Goal: Find specific page/section: Find specific page/section

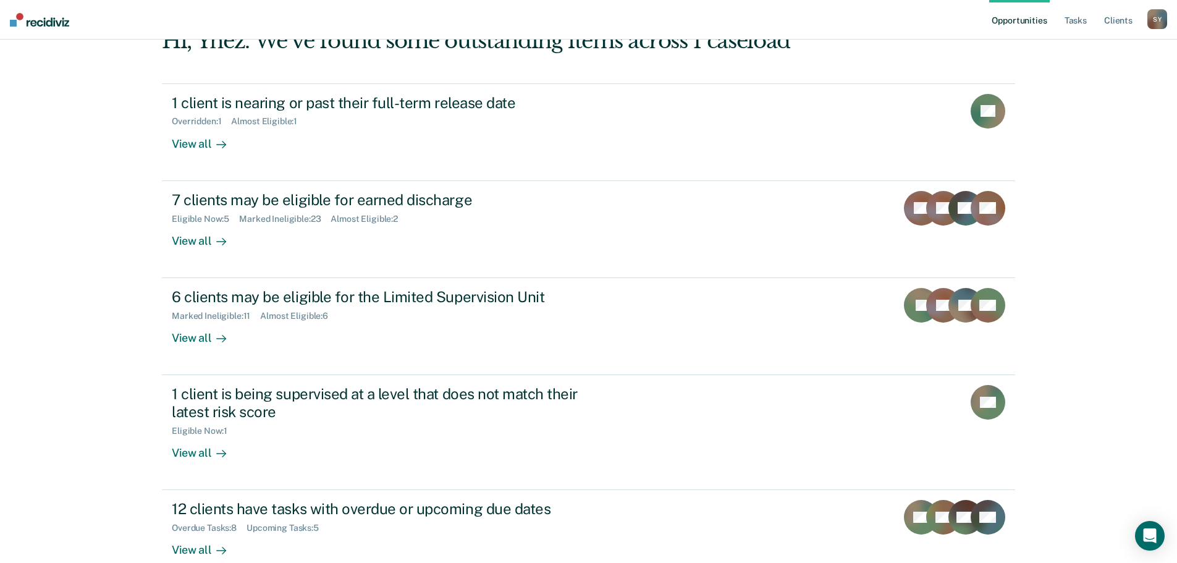
scroll to position [116, 0]
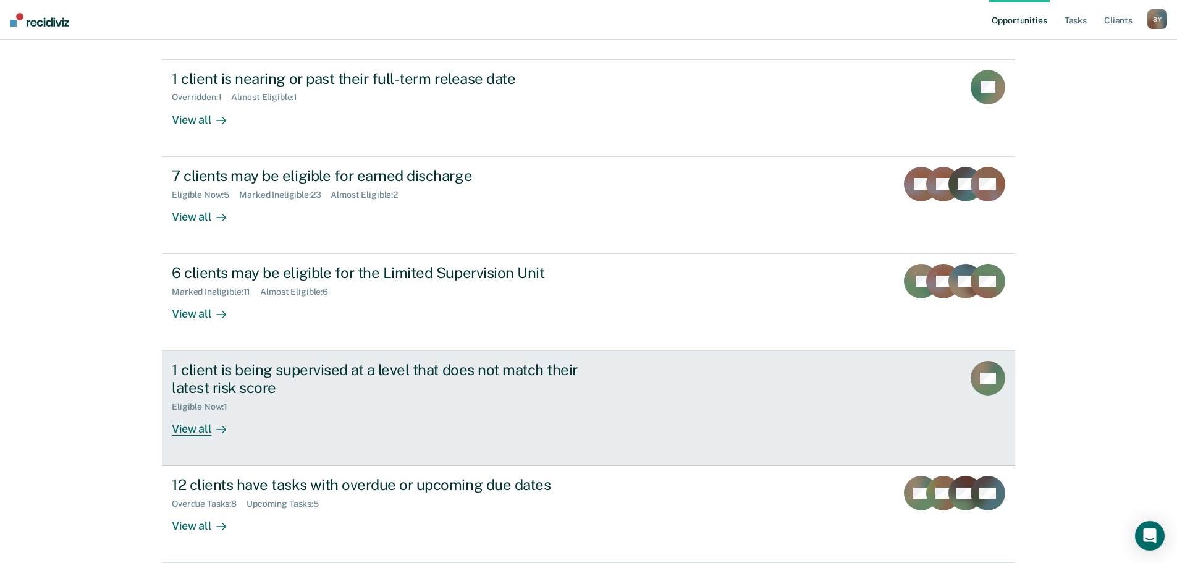
click at [183, 431] on div "View all" at bounding box center [206, 424] width 69 height 24
